Goal: Task Accomplishment & Management: Use online tool/utility

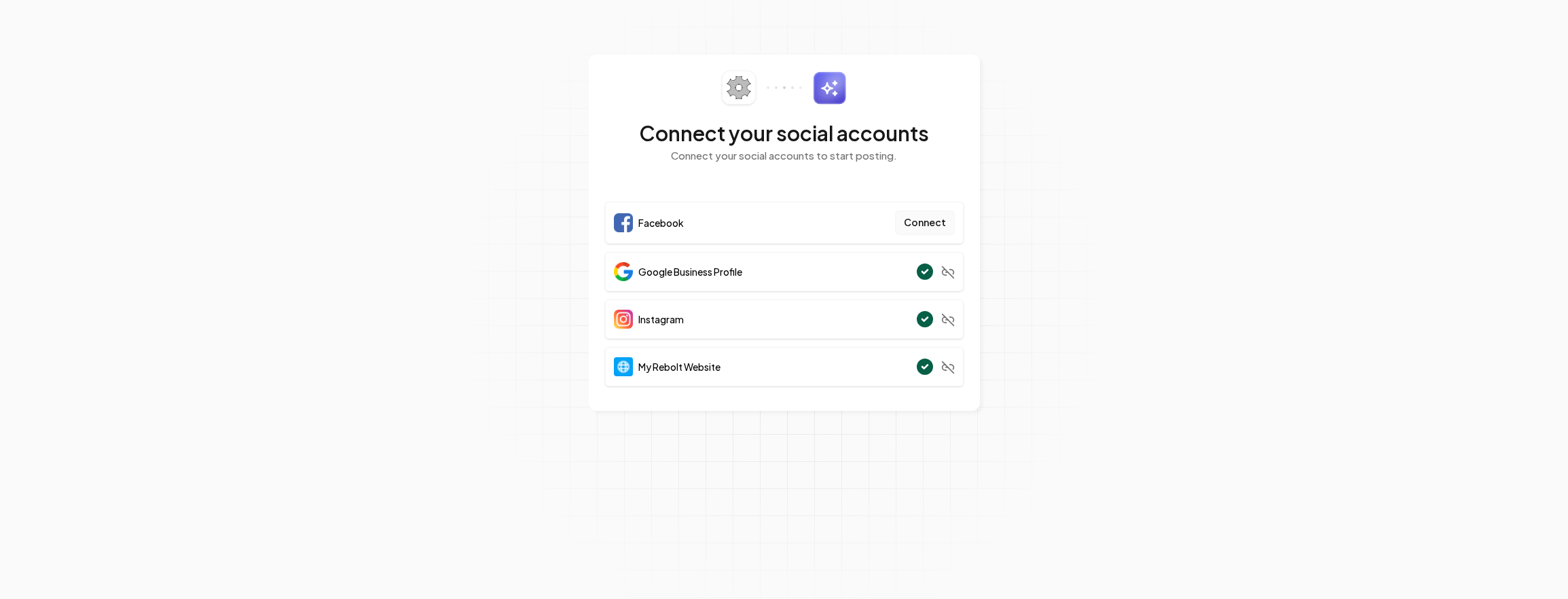
click at [924, 227] on button "Connect" at bounding box center [924, 223] width 60 height 24
click at [945, 227] on button "Connect" at bounding box center [924, 223] width 60 height 24
click at [907, 220] on button "Connect" at bounding box center [924, 223] width 60 height 24
click at [922, 226] on button "Connect" at bounding box center [924, 223] width 60 height 24
